Goal: Task Accomplishment & Management: Manage account settings

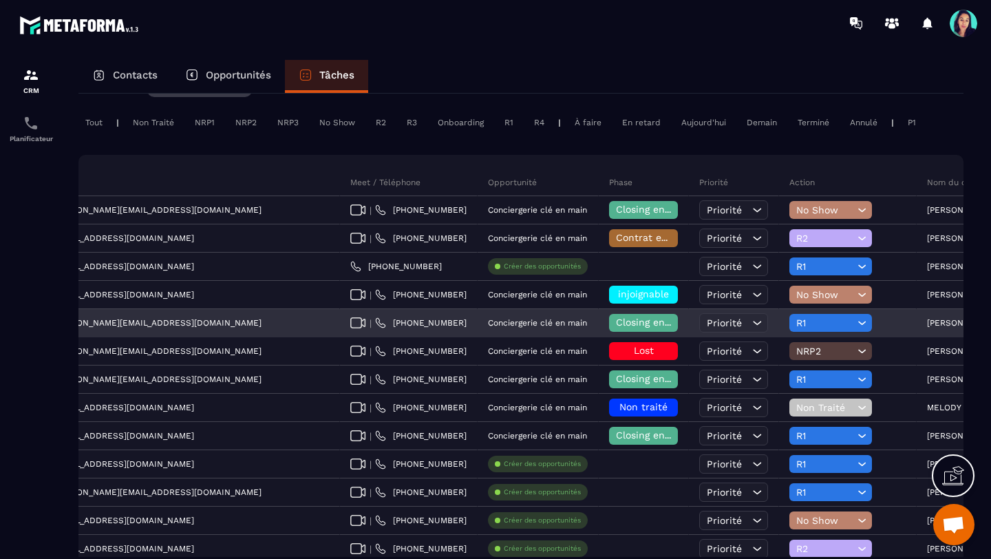
scroll to position [0, 419]
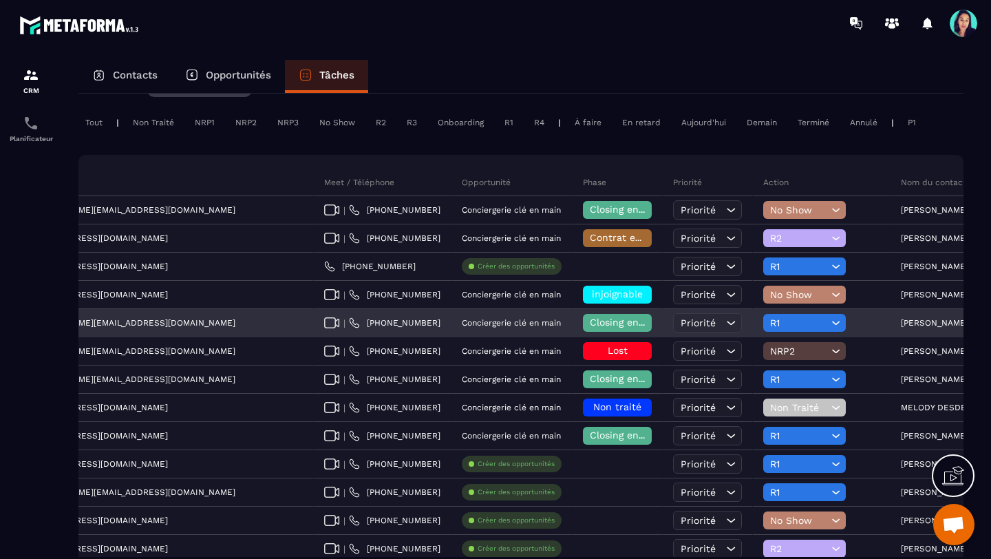
click at [829, 321] on icon at bounding box center [835, 323] width 13 height 14
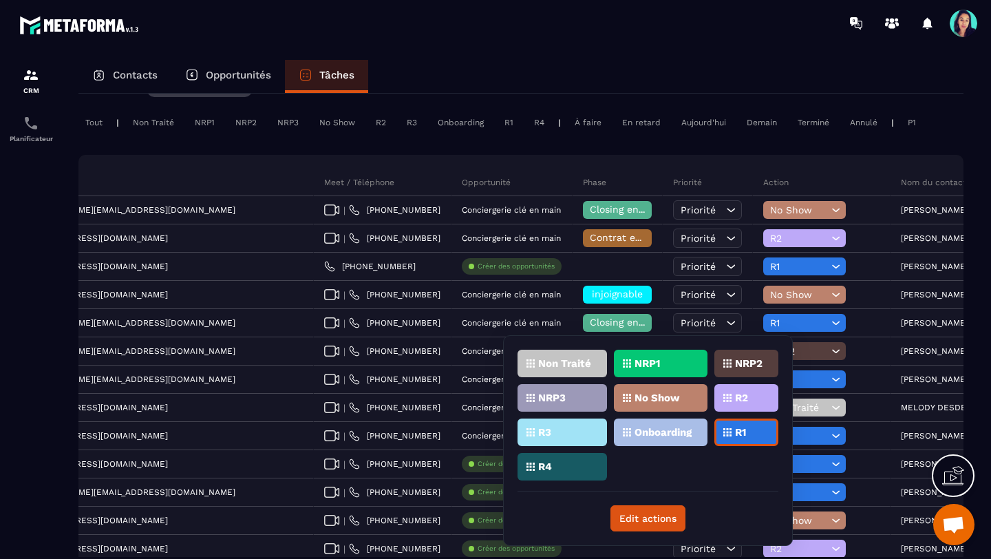
click at [739, 396] on p "R2" at bounding box center [741, 398] width 13 height 10
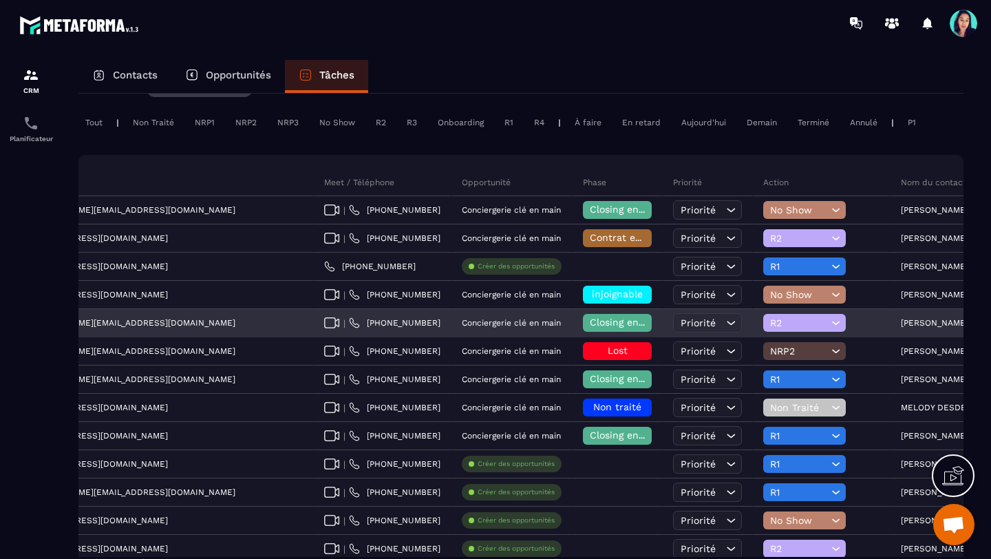
click at [590, 323] on span "Closing en cours" at bounding box center [629, 322] width 78 height 11
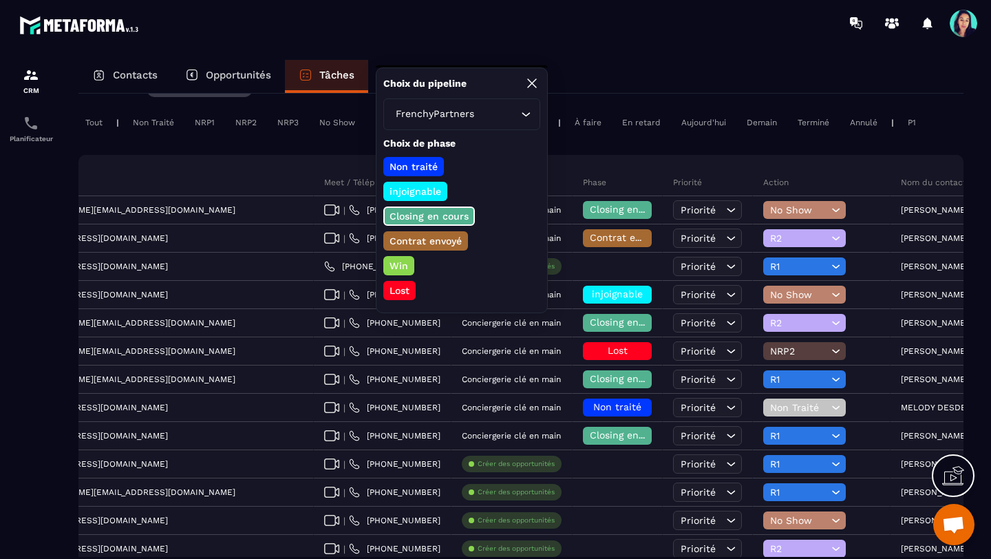
click at [444, 240] on p "Contrat envoyé" at bounding box center [426, 241] width 76 height 14
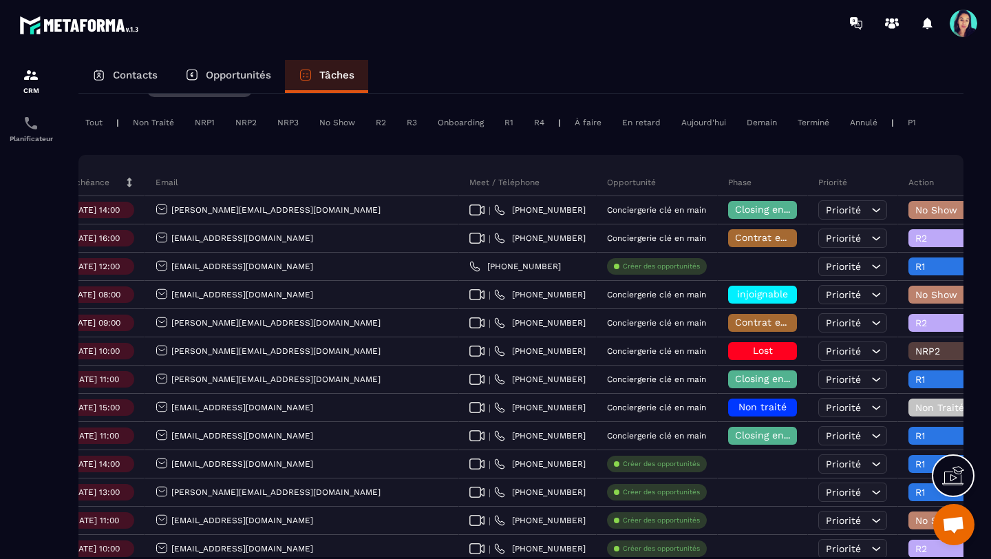
scroll to position [0, 273]
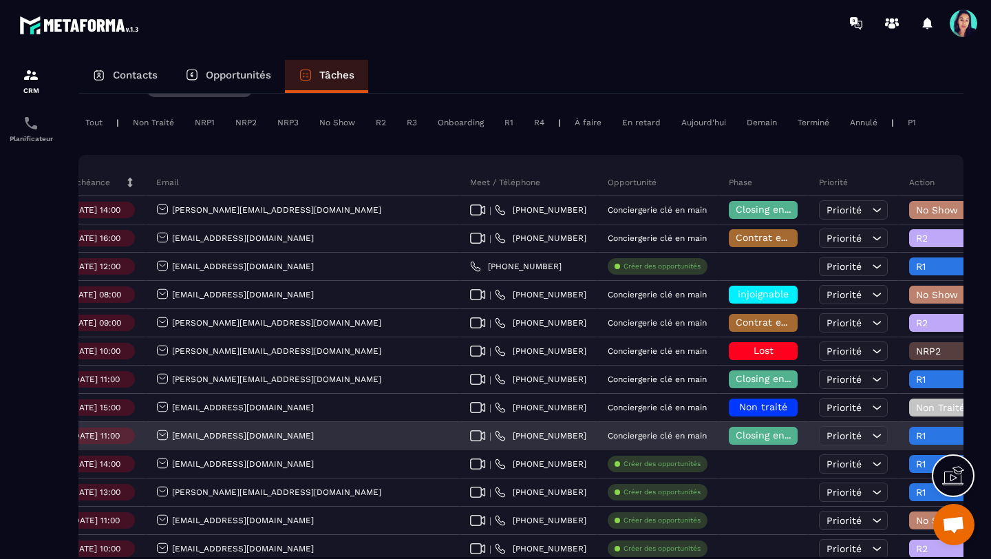
click at [736, 435] on span "Closing en cours" at bounding box center [775, 434] width 78 height 11
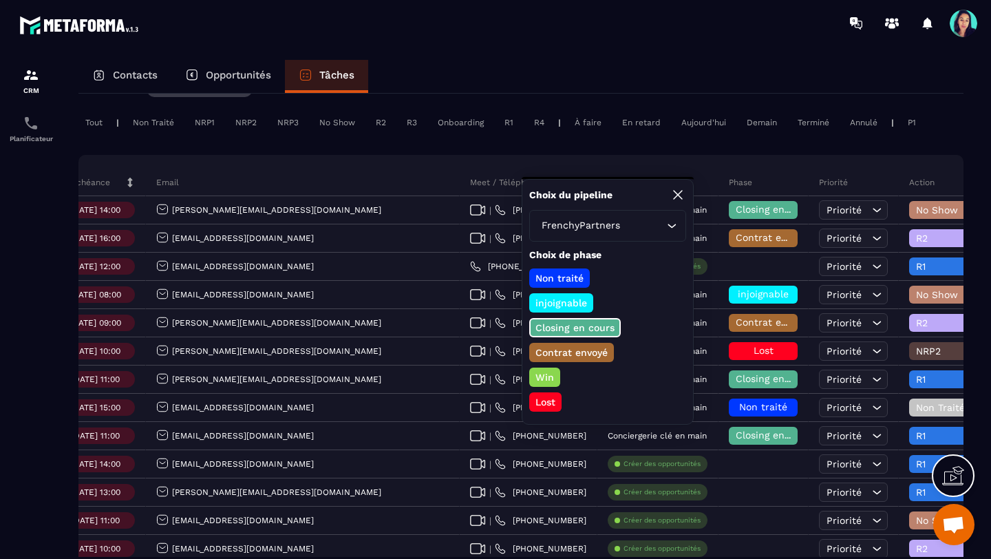
click at [544, 401] on p "Lost" at bounding box center [545, 402] width 24 height 14
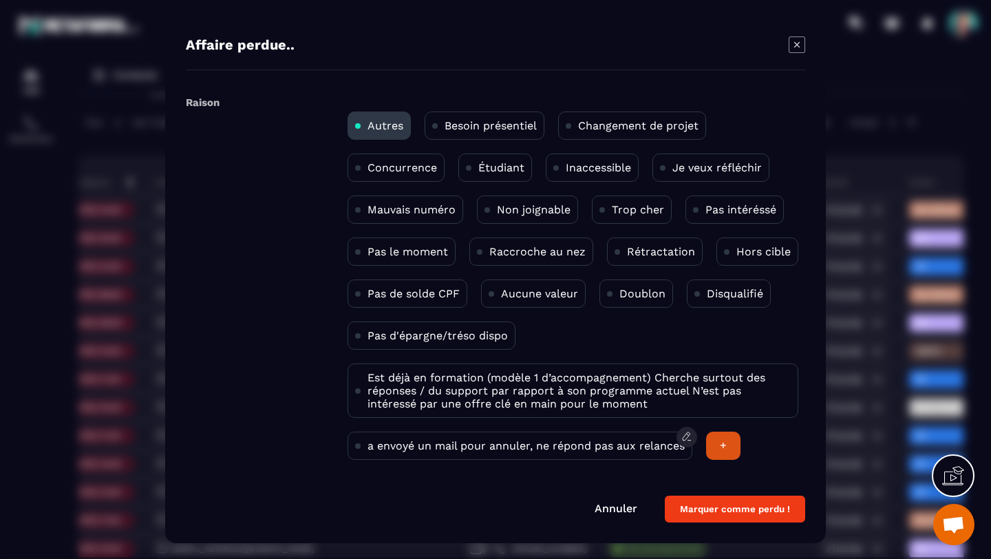
click at [644, 446] on p "a envoyé un mail pour annuler, ne répond pas aux relances" at bounding box center [526, 445] width 317 height 13
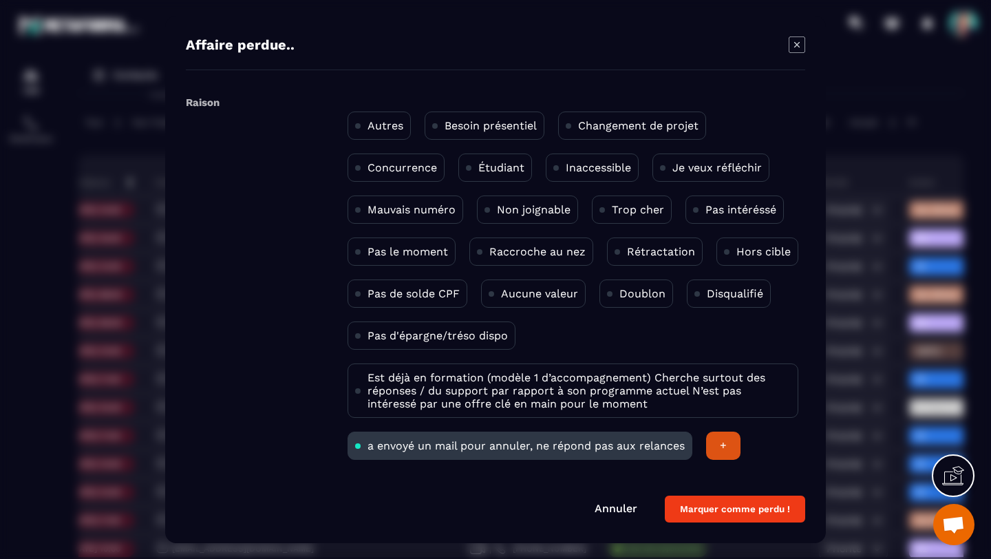
click at [695, 506] on button "Marquer comme perdu !" at bounding box center [735, 509] width 140 height 27
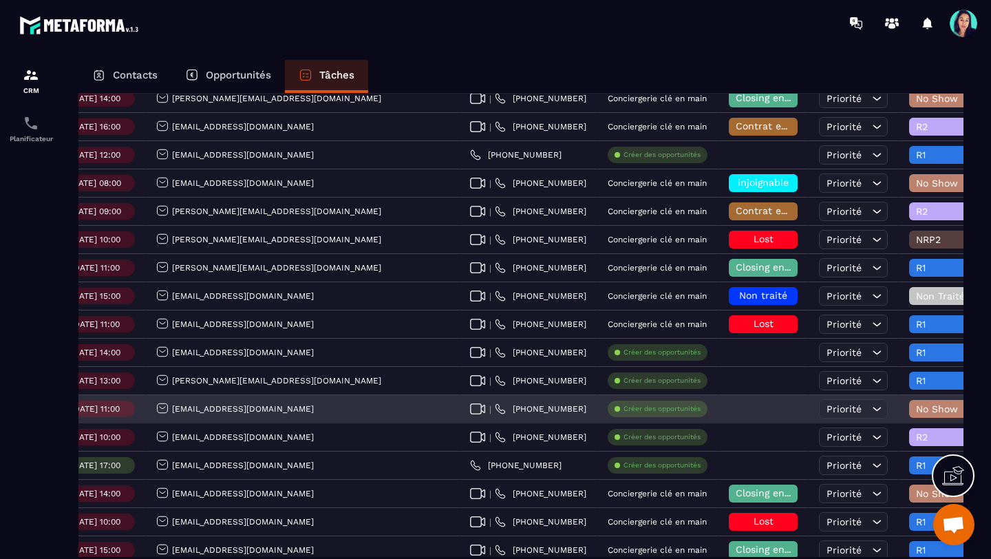
scroll to position [198, 0]
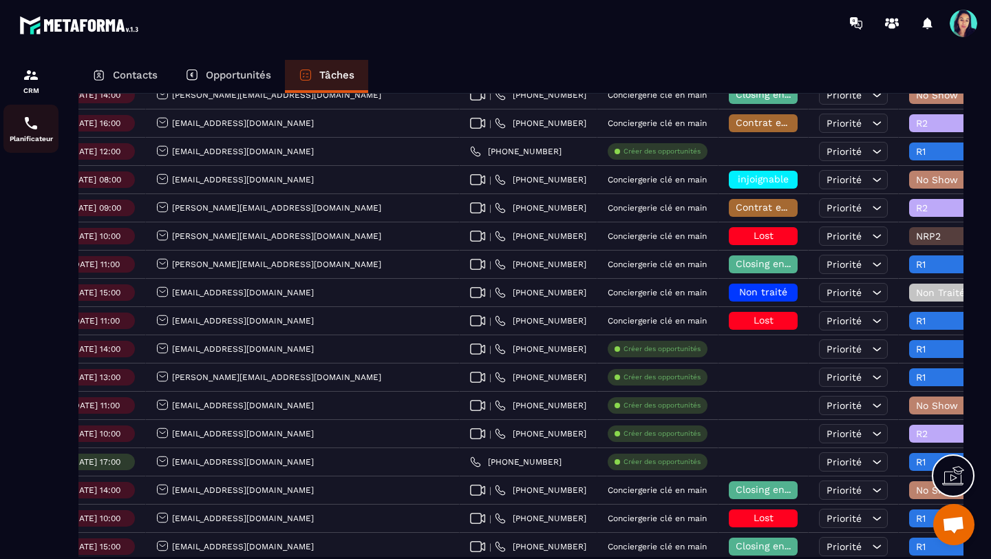
click at [31, 129] on img at bounding box center [31, 123] width 17 height 17
click at [25, 134] on div "Planificateur" at bounding box center [30, 129] width 55 height 28
click at [28, 131] on img at bounding box center [31, 123] width 17 height 17
